Goal: Transaction & Acquisition: Purchase product/service

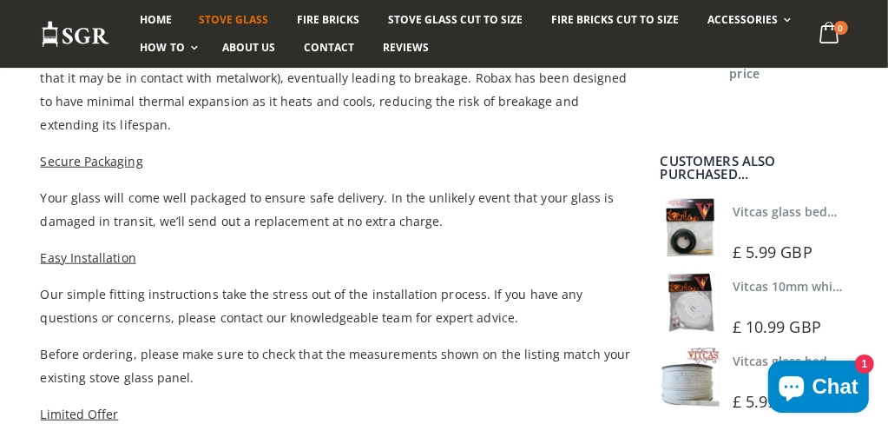
scroll to position [868, 0]
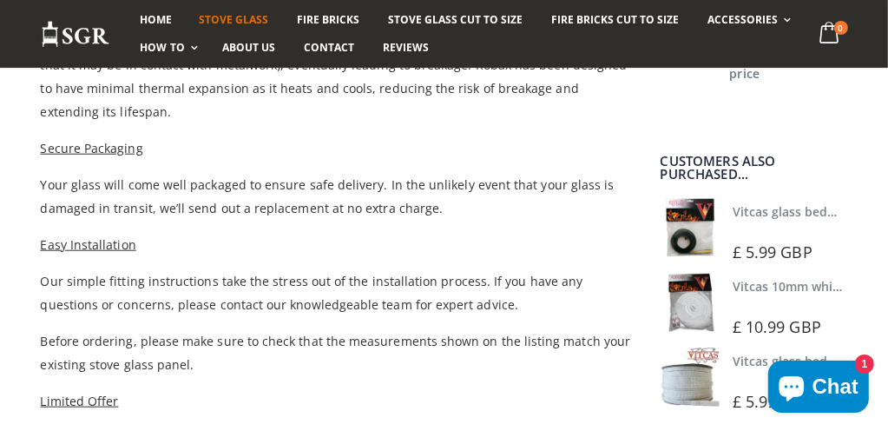
click at [684, 376] on img at bounding box center [690, 376] width 59 height 59
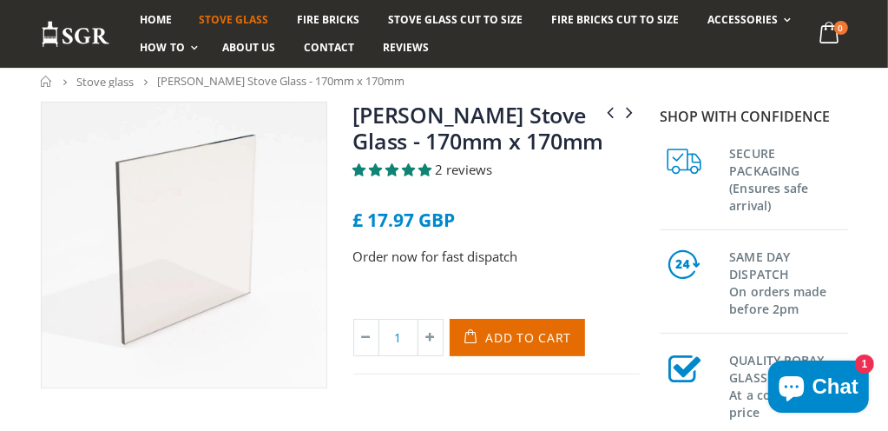
scroll to position [289, 0]
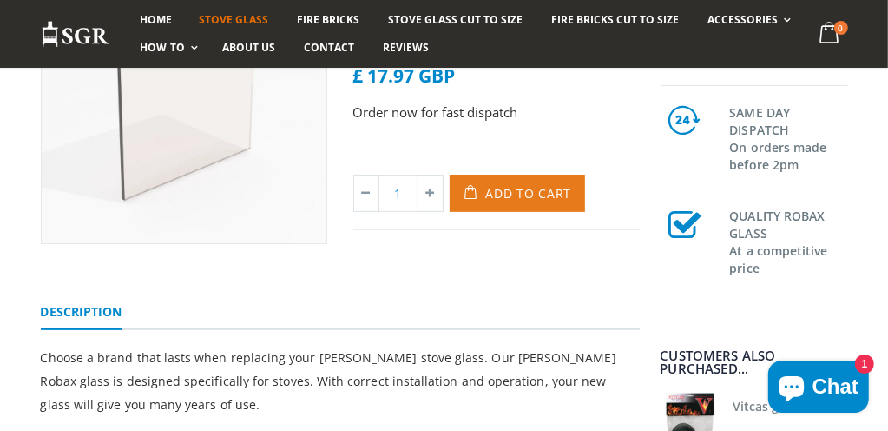
click at [528, 193] on span "Add to Cart" at bounding box center [529, 193] width 86 height 16
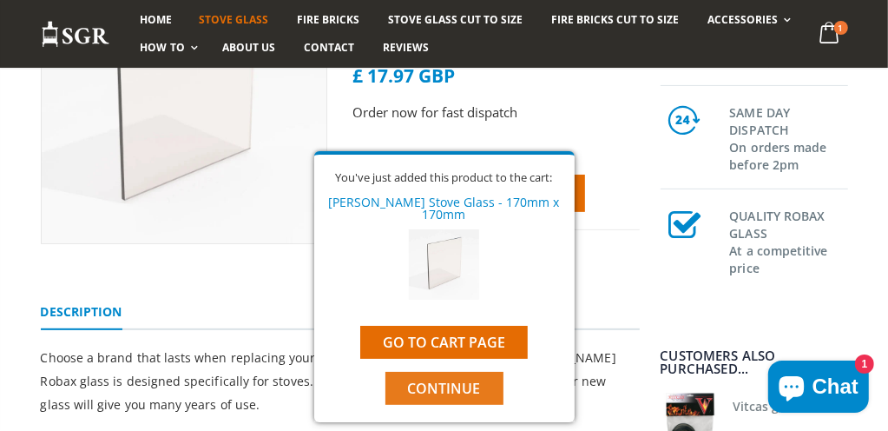
click at [448, 379] on span "Continue" at bounding box center [444, 388] width 73 height 19
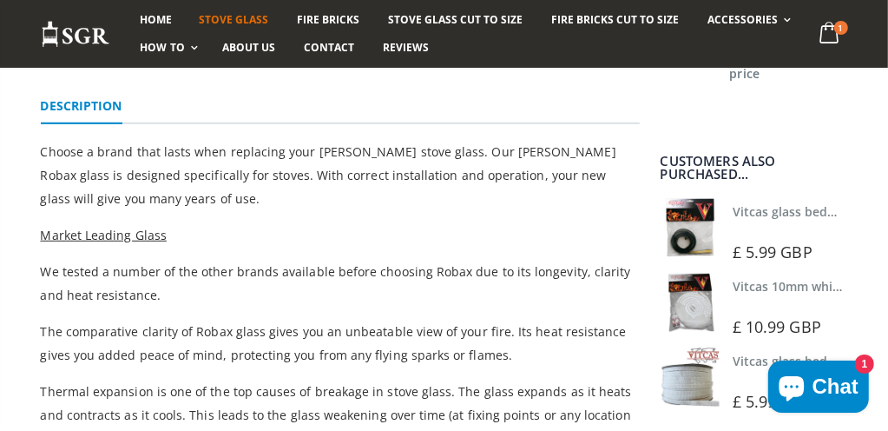
scroll to position [578, 0]
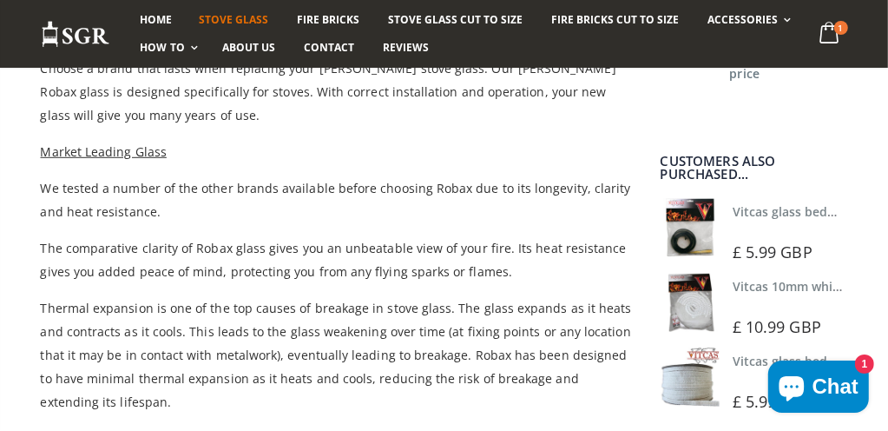
click at [702, 389] on img at bounding box center [690, 376] width 59 height 59
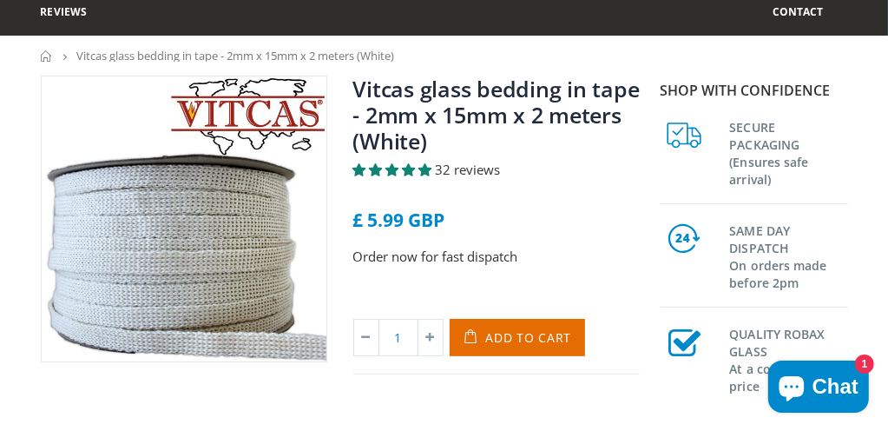
scroll to position [289, 0]
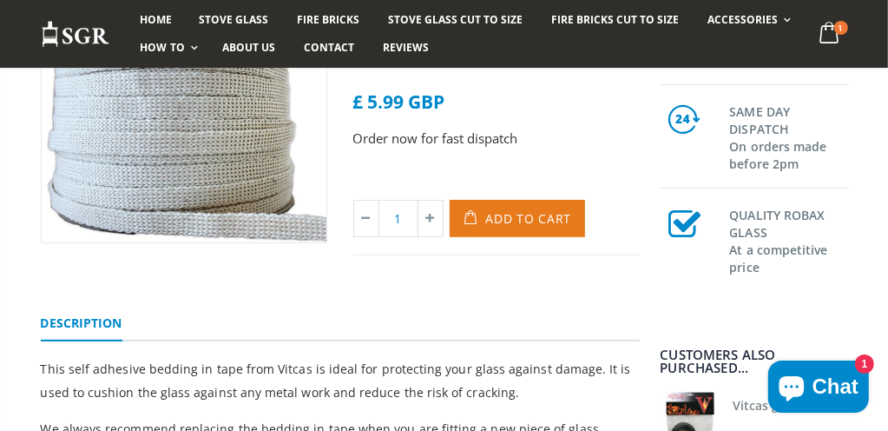
click at [524, 216] on span "Add to Cart" at bounding box center [529, 218] width 86 height 16
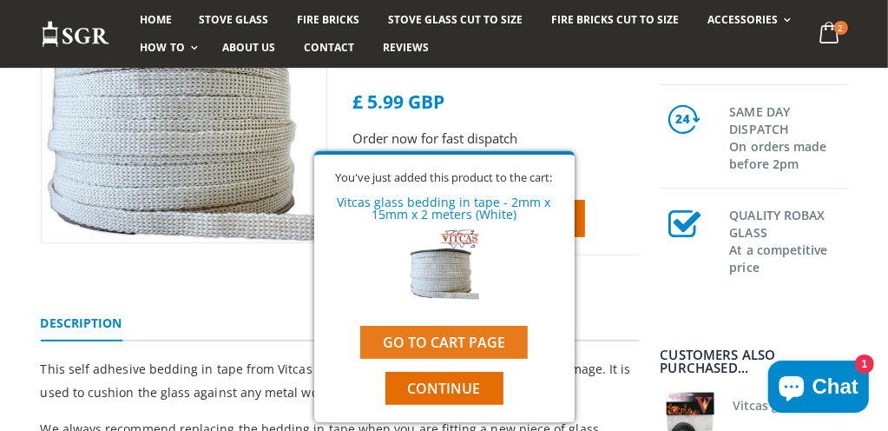
click at [466, 335] on link "Go to cart page" at bounding box center [444, 342] width 168 height 33
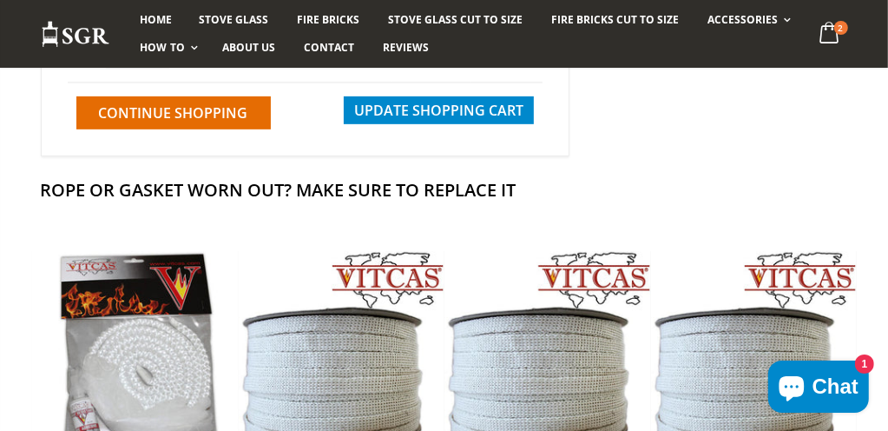
scroll to position [289, 0]
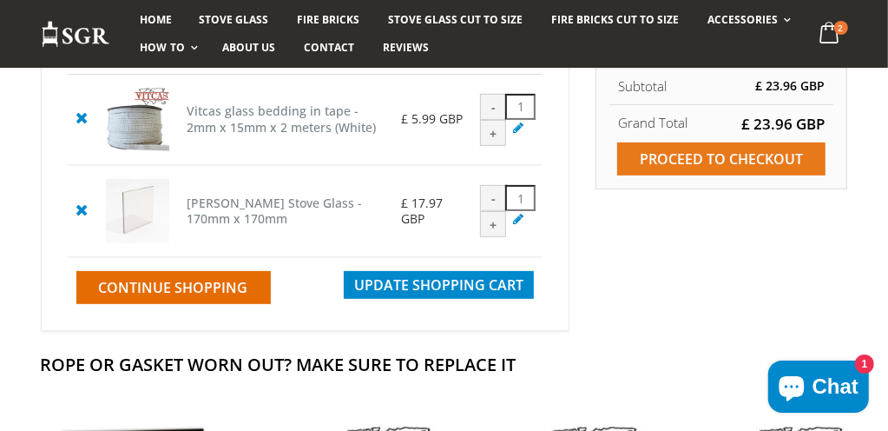
click at [707, 152] on input "Proceed to checkout" at bounding box center [721, 158] width 208 height 33
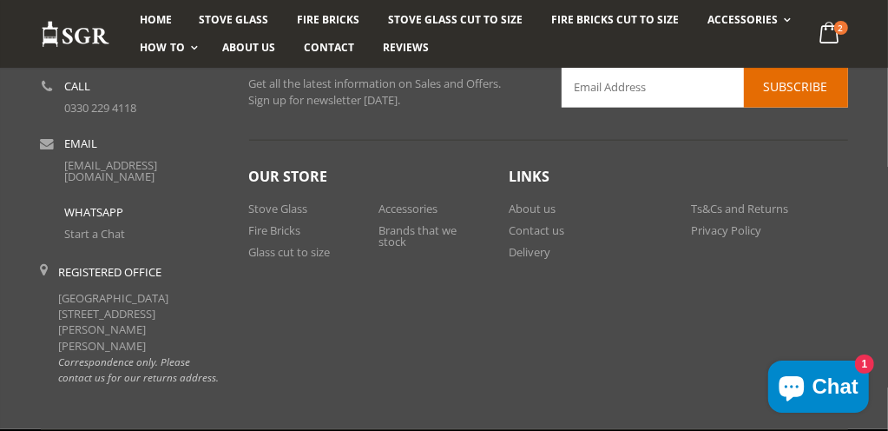
scroll to position [1185, 0]
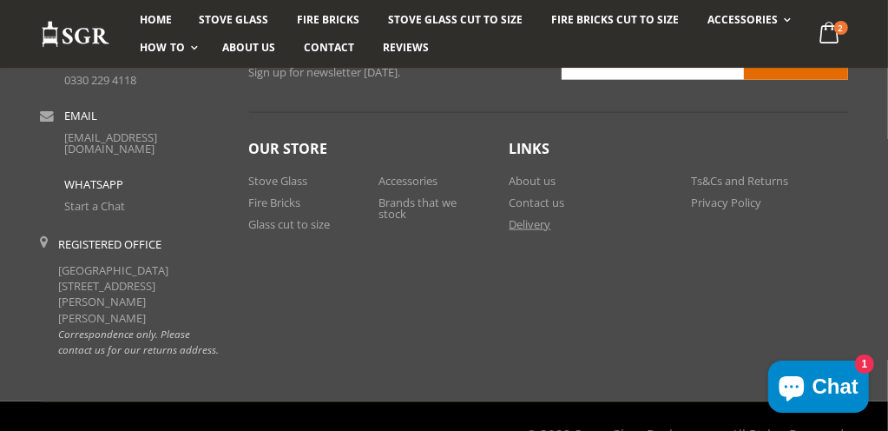
click at [531, 216] on link "Delivery" at bounding box center [531, 224] width 42 height 16
